Goal: Task Accomplishment & Management: Use online tool/utility

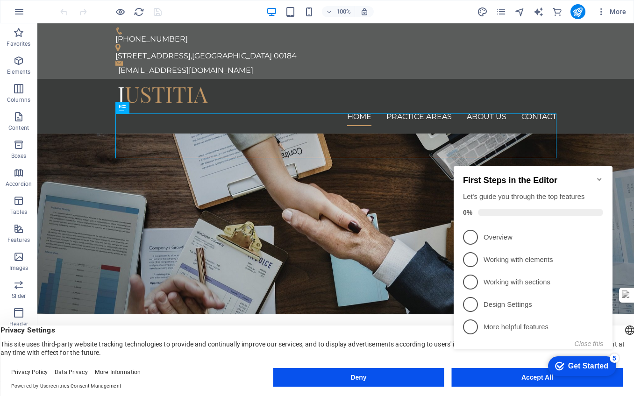
click at [523, 378] on div "checkmark Get Started 5 First Steps in the Editor Let's guide you through the t…" at bounding box center [535, 266] width 170 height 227
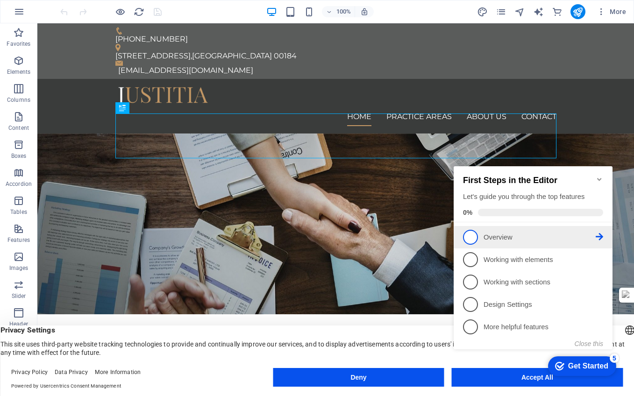
click at [472, 234] on span "1" at bounding box center [470, 237] width 15 height 15
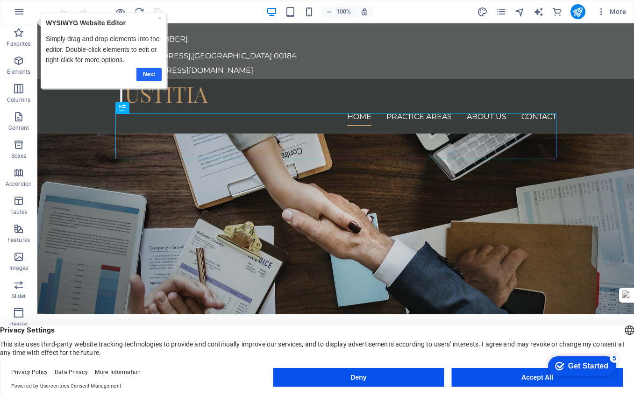
click at [151, 73] on link "Next" at bounding box center [148, 75] width 25 height 14
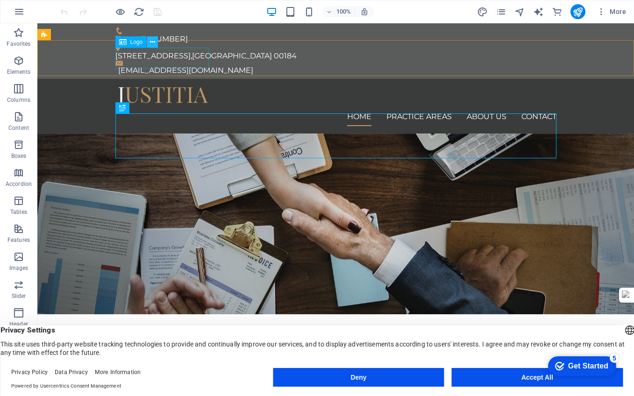
click at [154, 43] on icon at bounding box center [152, 42] width 5 height 10
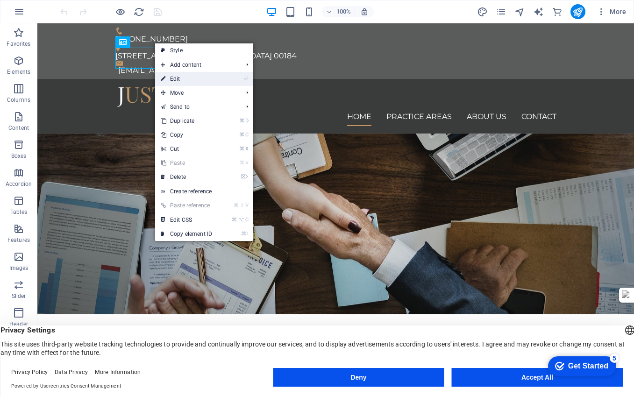
click at [175, 79] on link "⏎ Edit" at bounding box center [186, 79] width 63 height 14
select select "px"
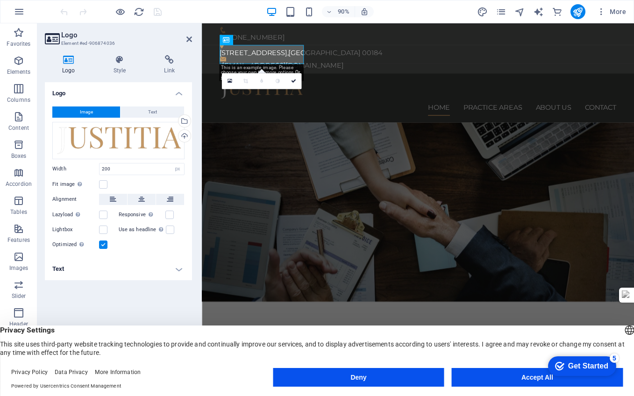
click at [88, 110] on span "Image" at bounding box center [86, 112] width 13 height 11
click at [186, 120] on div "Select files from the file manager, stock photos, or upload file(s)" at bounding box center [184, 122] width 14 height 14
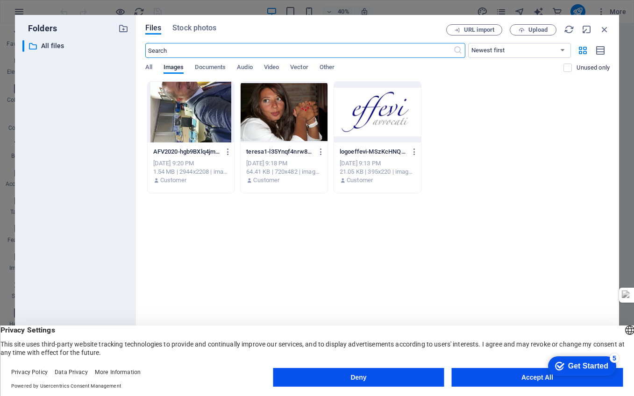
click at [372, 122] on div at bounding box center [377, 112] width 87 height 61
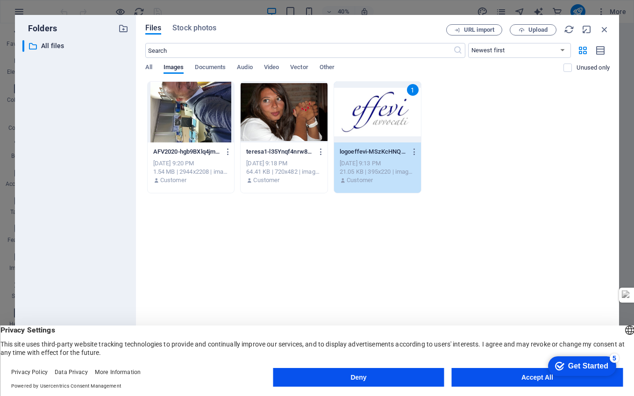
click at [372, 122] on div "1" at bounding box center [377, 112] width 87 height 61
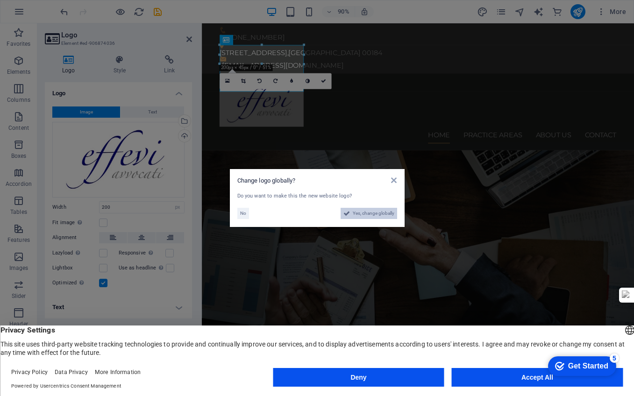
click at [382, 215] on span "Yes, change globally" at bounding box center [374, 213] width 42 height 11
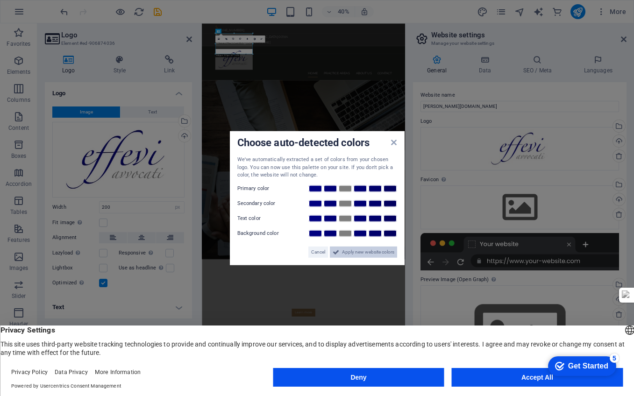
click at [352, 251] on span "Apply new website colors" at bounding box center [368, 251] width 52 height 11
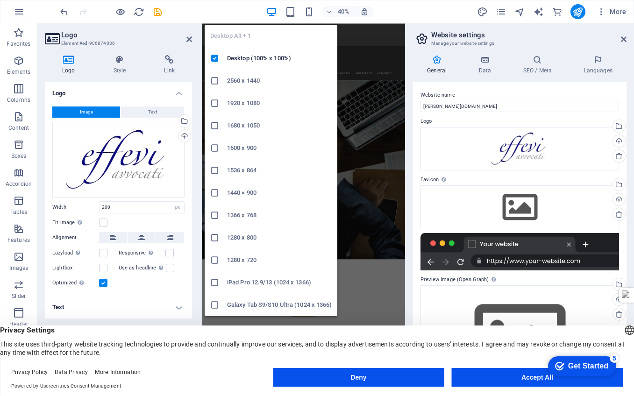
click at [269, 12] on icon "button" at bounding box center [271, 12] width 11 height 11
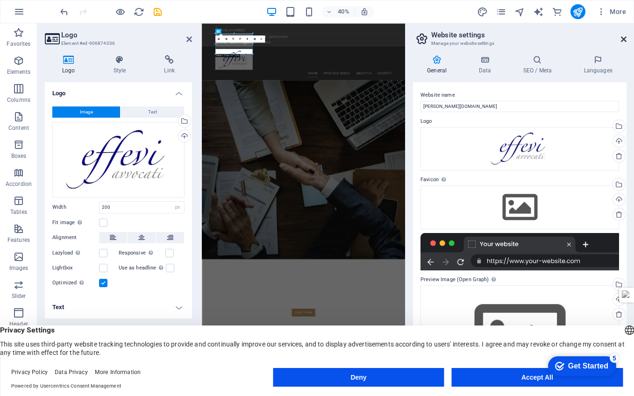
click at [624, 39] on icon at bounding box center [624, 39] width 6 height 7
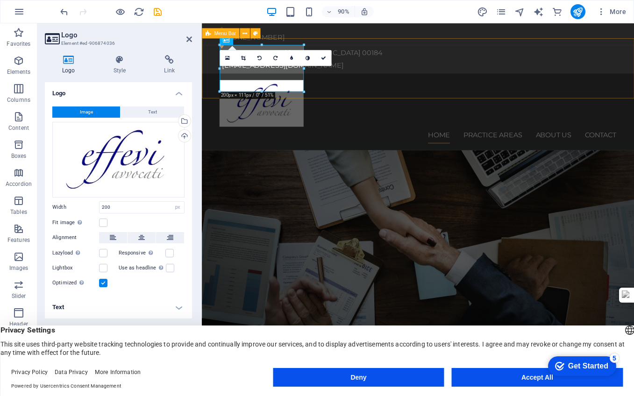
click at [365, 93] on div "Home Practice Areas About us Contact" at bounding box center [442, 122] width 481 height 86
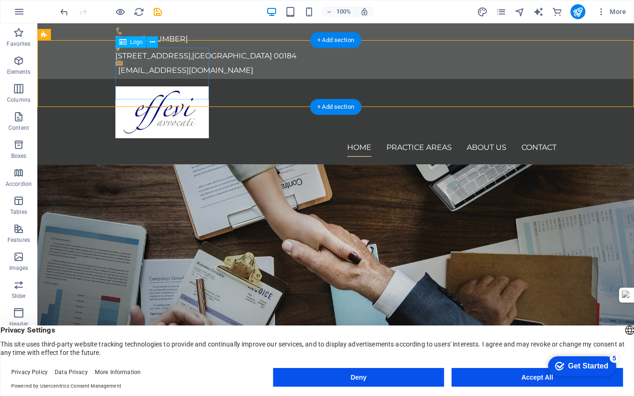
click at [161, 86] on div at bounding box center [335, 112] width 441 height 52
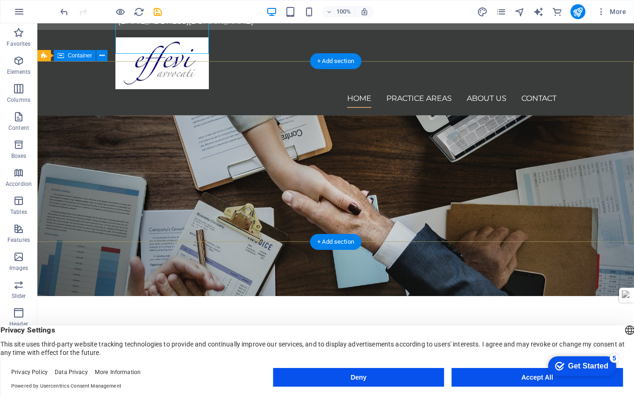
scroll to position [51, 0]
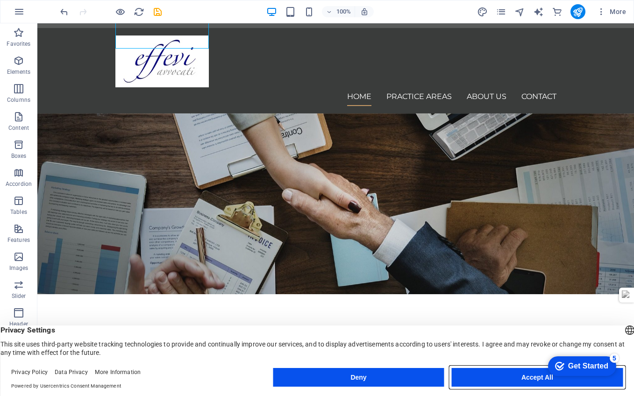
click at [515, 377] on button "Accept All" at bounding box center [537, 377] width 171 height 19
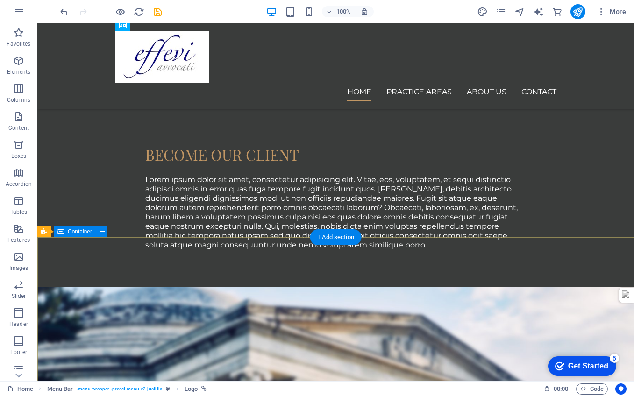
scroll to position [832, 0]
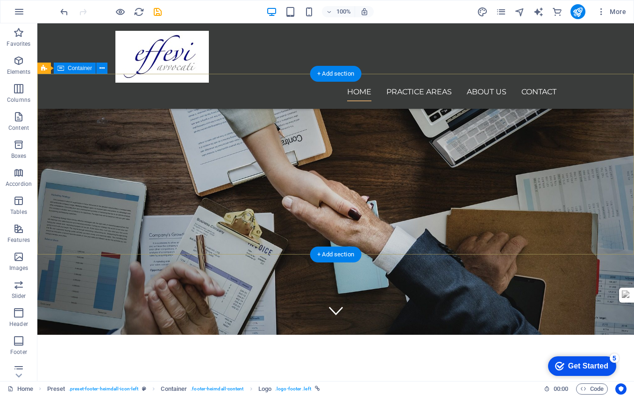
scroll to position [0, 0]
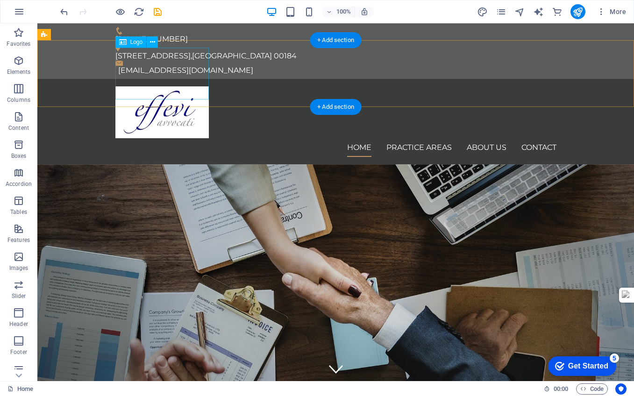
click at [165, 86] on div at bounding box center [335, 112] width 441 height 52
